Goal: Transaction & Acquisition: Download file/media

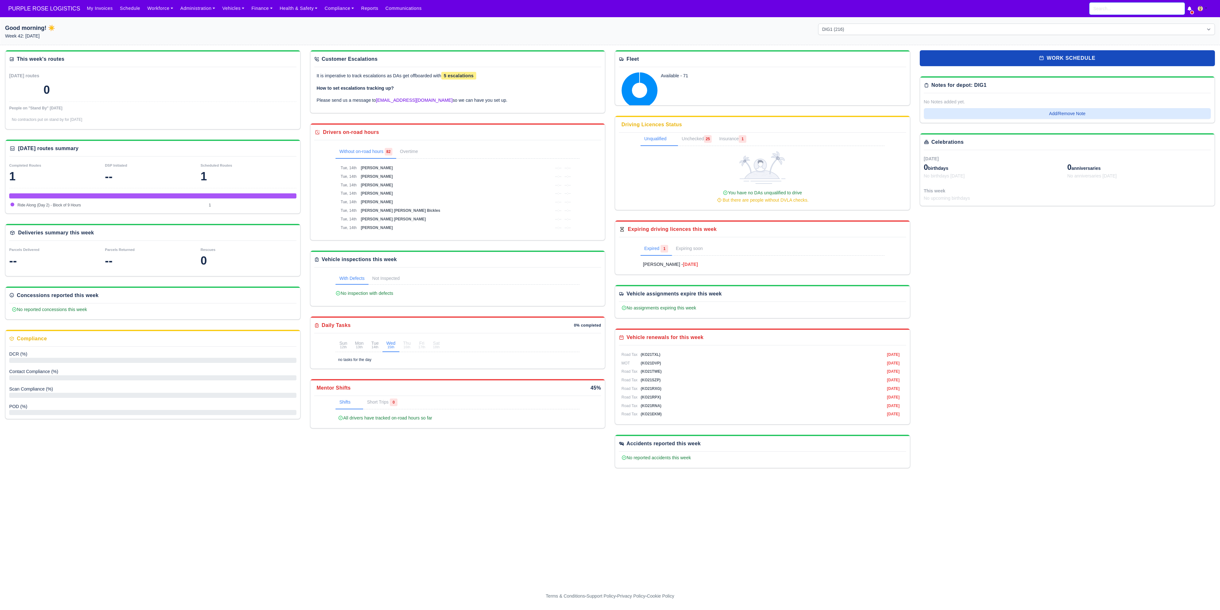
click at [1127, 14] on input "search" at bounding box center [1137, 9] width 95 height 12
type input "blag"
type input "blagovest Valentinov"
click at [1116, 19] on link "Blag ovest Valentinov Enfield (DIG1) - Amazon Logistics ULEZ (EN3 7PZ) Active (…" at bounding box center [1137, 28] width 95 height 22
type input "[PERSON_NAME]"
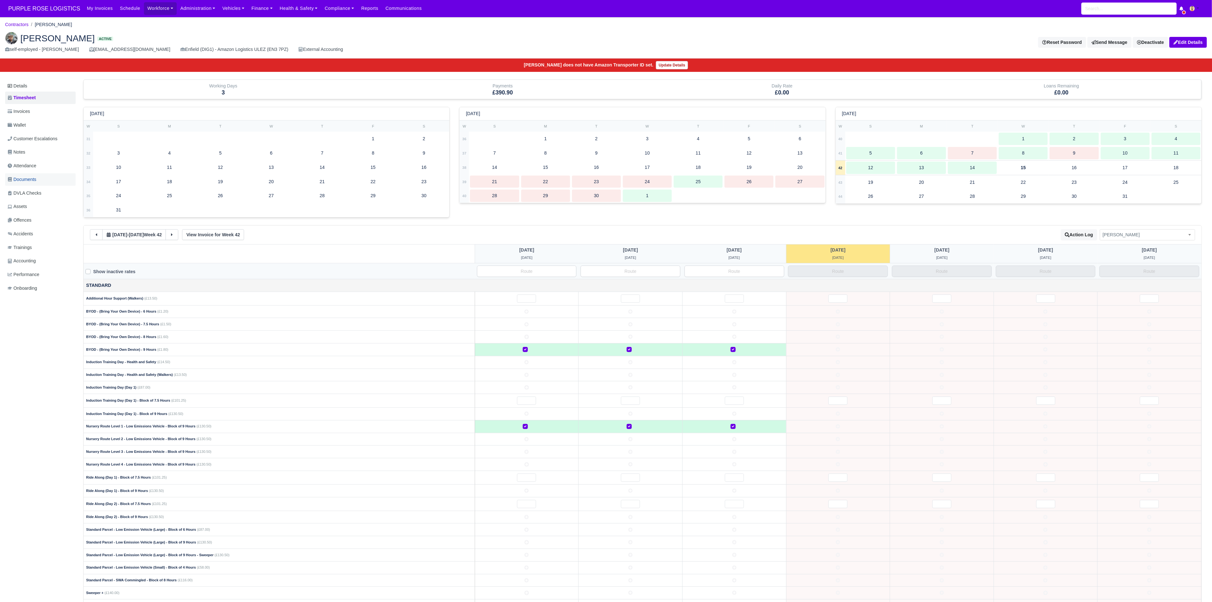
click at [39, 179] on link "Documents" at bounding box center [40, 179] width 71 height 12
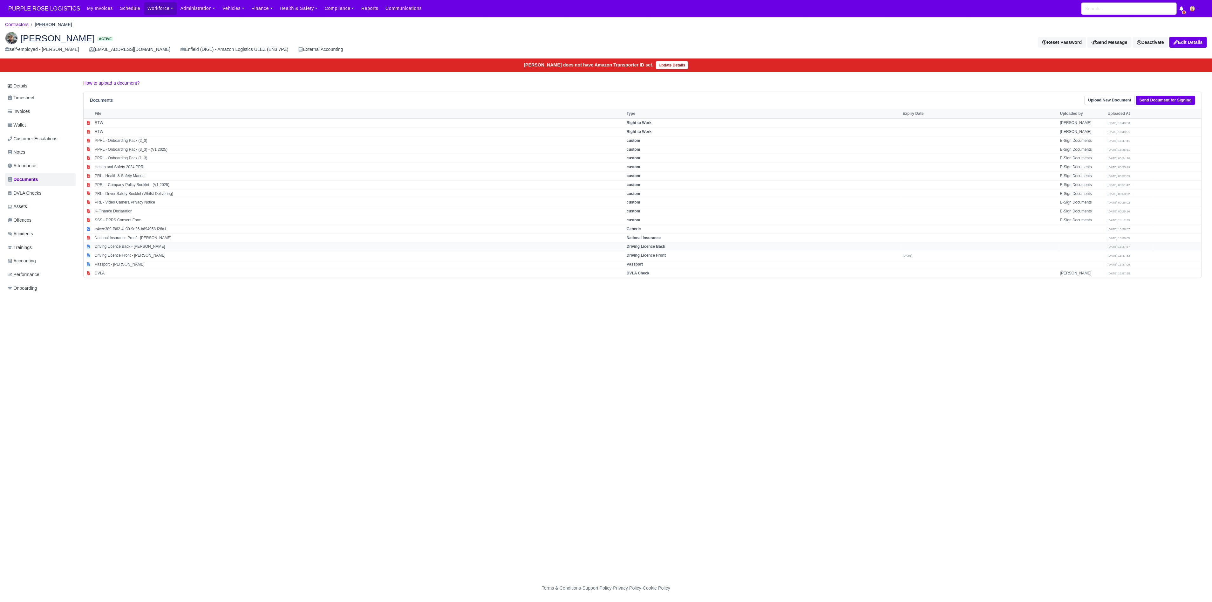
click at [152, 251] on td "Driving Licence Back - Blagovest Valentinov" at bounding box center [359, 246] width 532 height 9
select select "driving-licence-back"
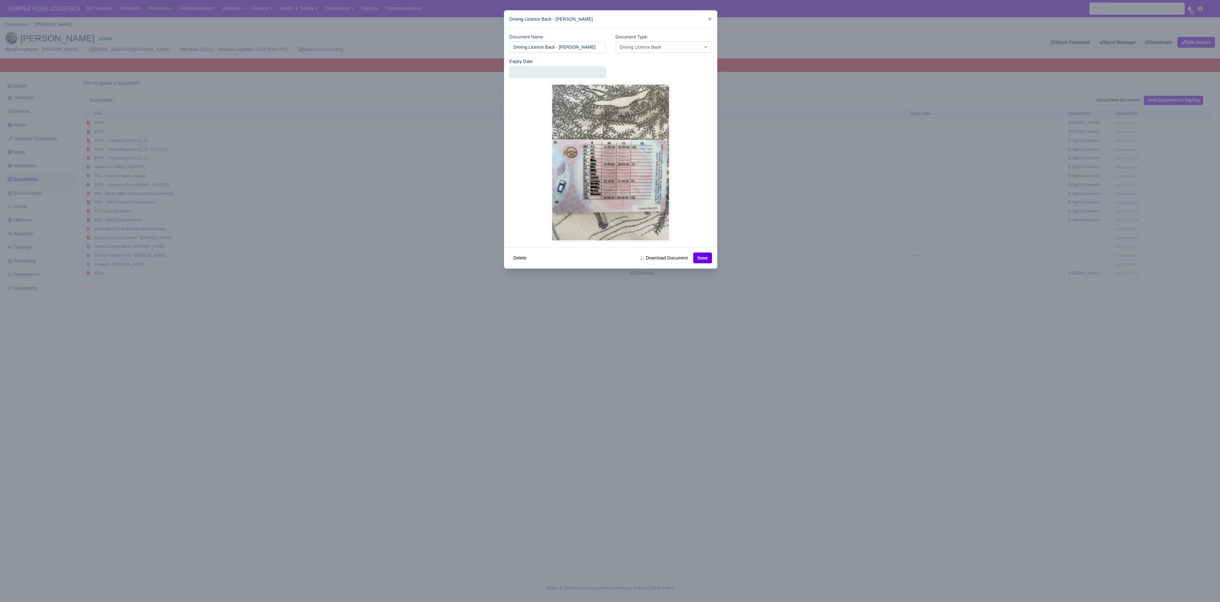
click at [637, 169] on img at bounding box center [611, 162] width 120 height 159
click at [666, 260] on link "Download Document" at bounding box center [664, 257] width 56 height 11
drag, startPoint x: 811, startPoint y: 133, endPoint x: 812, endPoint y: 136, distance: 3.3
click at [812, 135] on div at bounding box center [610, 301] width 1220 height 602
